Goal: Information Seeking & Learning: Find specific page/section

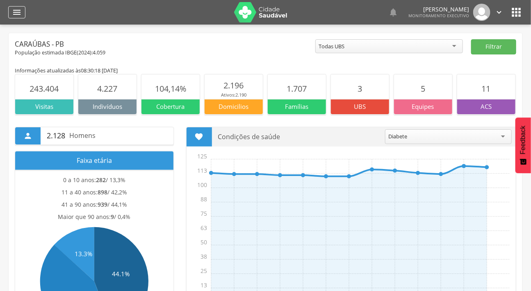
click at [12, 9] on icon "" at bounding box center [17, 12] width 10 height 10
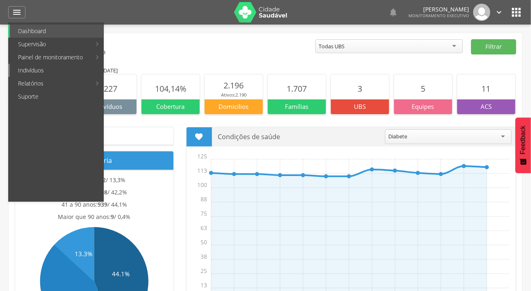
click at [43, 71] on link "Indivíduos" at bounding box center [56, 70] width 93 height 13
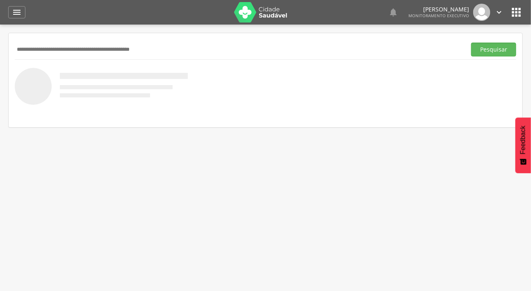
click at [59, 53] on input "text" at bounding box center [239, 50] width 448 height 14
type input "**********"
click at [471, 43] on button "Pesquisar" at bounding box center [493, 50] width 45 height 14
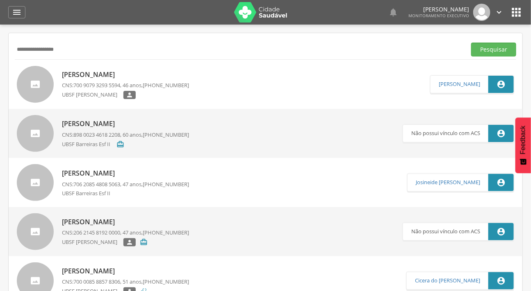
click at [33, 96] on div at bounding box center [35, 84] width 37 height 37
type input "**********"
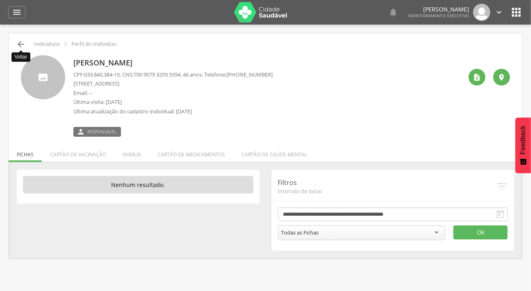
click at [18, 40] on icon "" at bounding box center [21, 44] width 10 height 10
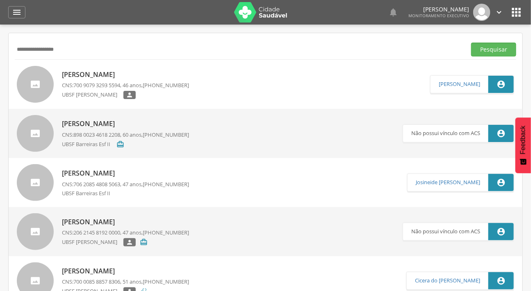
scroll to position [74, 0]
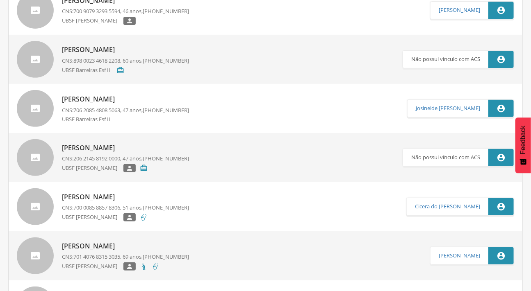
click at [93, 51] on p "[PERSON_NAME]" at bounding box center [125, 49] width 127 height 9
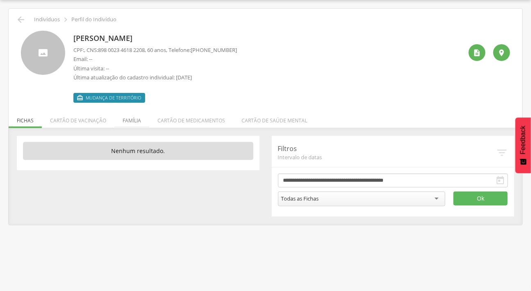
click at [130, 114] on li "Família" at bounding box center [131, 118] width 35 height 19
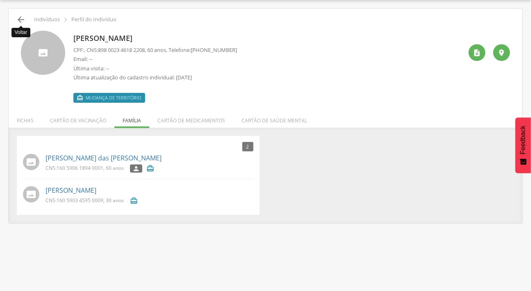
click at [21, 16] on icon "" at bounding box center [21, 20] width 10 height 10
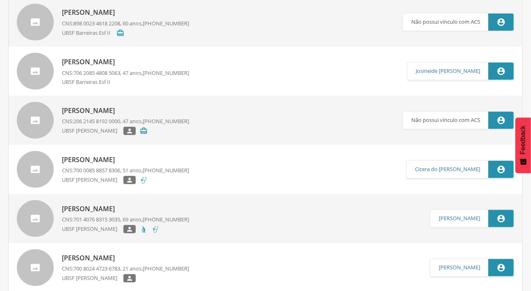
scroll to position [149, 0]
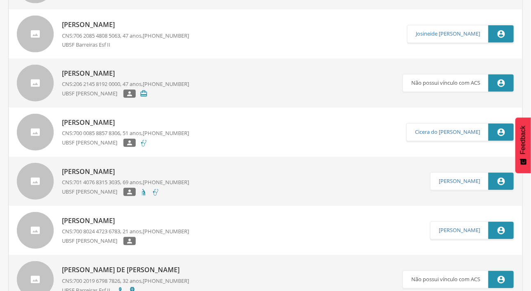
click at [45, 176] on div at bounding box center [35, 181] width 37 height 37
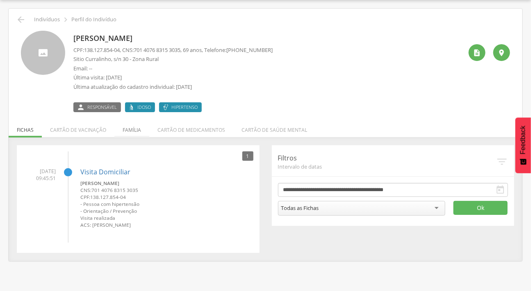
click at [127, 128] on li "Família" at bounding box center [131, 127] width 35 height 19
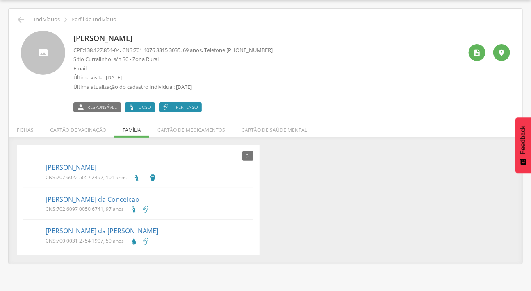
click at [43, 51] on div at bounding box center [43, 53] width 44 height 44
click at [471, 52] on div "" at bounding box center [477, 52] width 17 height 17
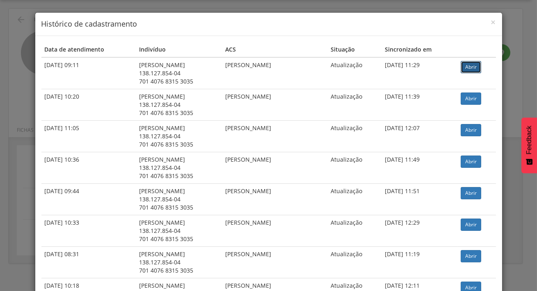
click at [475, 67] on link "Abrir" at bounding box center [470, 67] width 20 height 12
click at [491, 20] on span "×" at bounding box center [493, 21] width 5 height 11
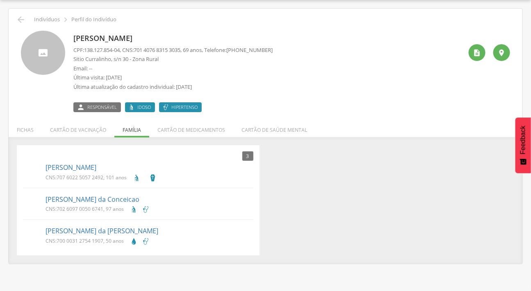
scroll to position [0, 0]
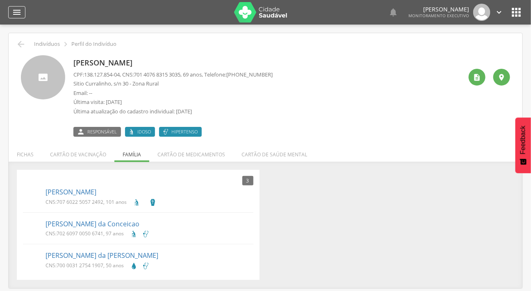
click at [15, 12] on icon "" at bounding box center [17, 12] width 10 height 10
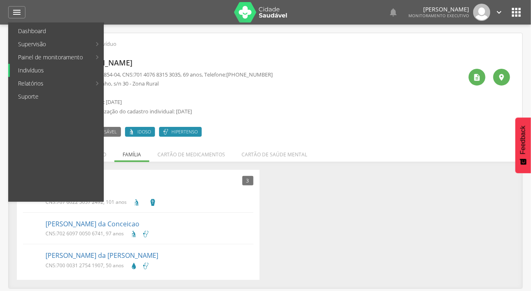
click at [17, 73] on link "Indivíduos" at bounding box center [56, 70] width 93 height 13
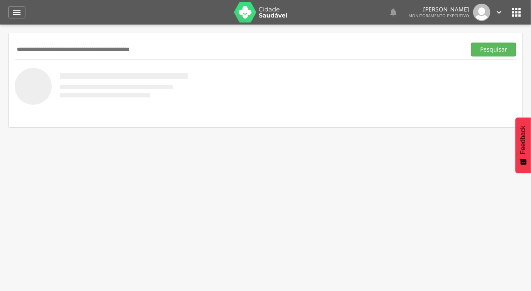
click at [52, 57] on div "Pesquisar" at bounding box center [265, 49] width 501 height 20
click at [52, 52] on input "text" at bounding box center [239, 50] width 448 height 14
click at [471, 43] on button "Pesquisar" at bounding box center [493, 50] width 45 height 14
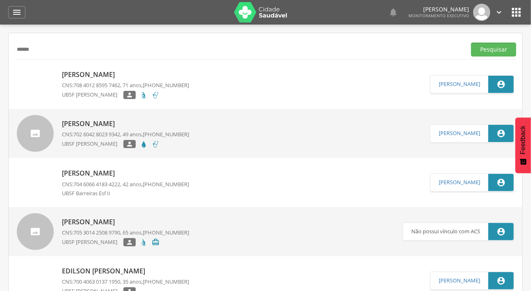
click at [94, 49] on input "*****" at bounding box center [239, 50] width 448 height 14
type input "**********"
click at [471, 43] on button "Pesquisar" at bounding box center [493, 50] width 45 height 14
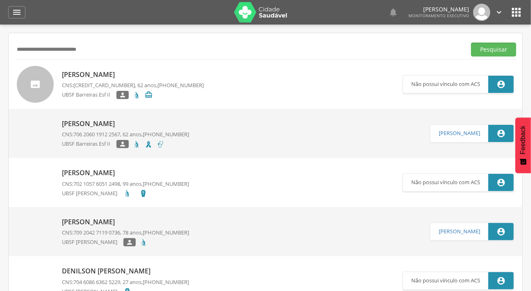
click at [43, 83] on div at bounding box center [35, 84] width 37 height 37
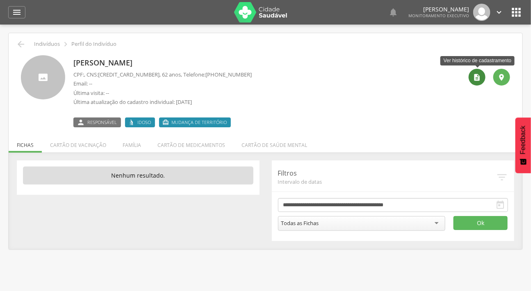
click at [484, 80] on div "" at bounding box center [477, 77] width 17 height 17
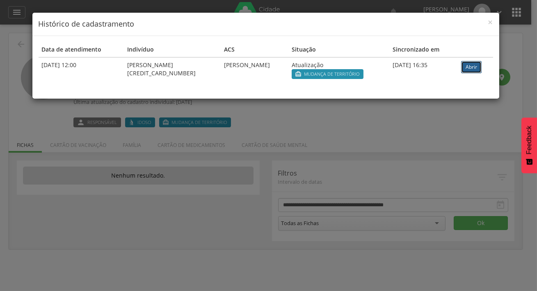
click at [469, 65] on link "Abrir" at bounding box center [471, 67] width 20 height 12
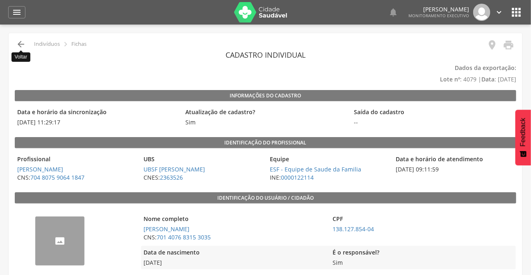
click at [20, 41] on icon "" at bounding box center [21, 44] width 10 height 10
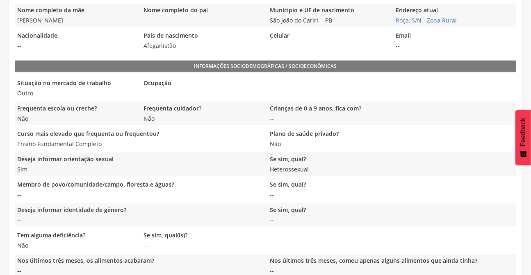
scroll to position [373, 0]
